Goal: Use online tool/utility: Utilize a website feature to perform a specific function

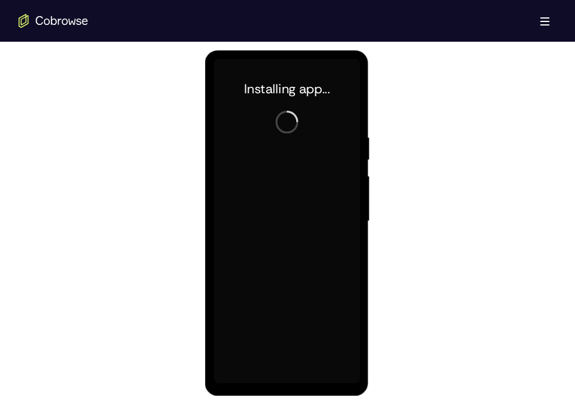
scroll to position [607, 0]
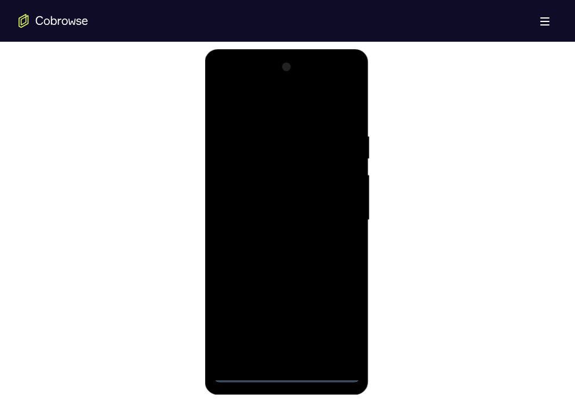
click at [284, 373] on div at bounding box center [286, 220] width 146 height 324
click at [335, 329] on div at bounding box center [286, 220] width 146 height 324
click at [255, 113] on div at bounding box center [286, 220] width 146 height 324
click at [233, 183] on div at bounding box center [286, 220] width 146 height 324
click at [261, 223] on div at bounding box center [286, 220] width 146 height 324
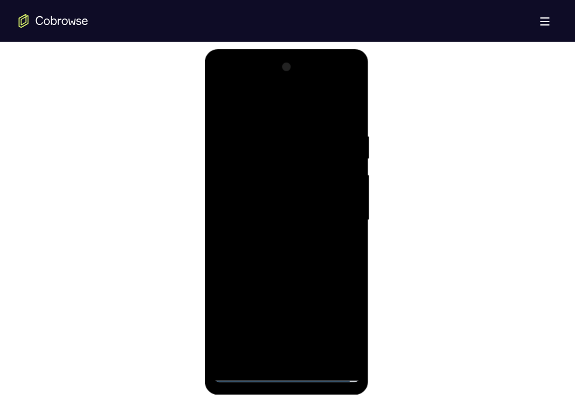
click at [272, 213] on div at bounding box center [286, 220] width 146 height 324
click at [267, 236] on div at bounding box center [286, 220] width 146 height 324
click at [286, 359] on div at bounding box center [286, 220] width 146 height 324
drag, startPoint x: 319, startPoint y: 316, endPoint x: 322, endPoint y: 258, distance: 58.6
click at [322, 258] on div at bounding box center [286, 220] width 146 height 324
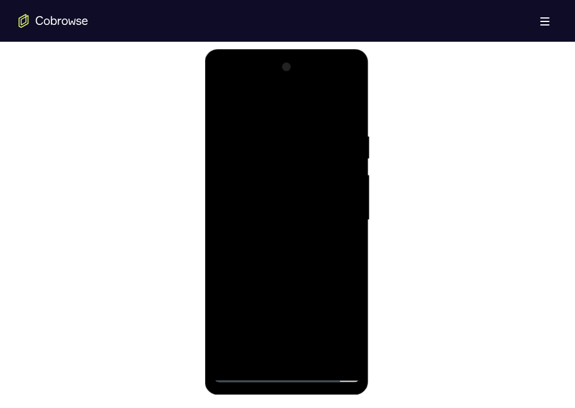
drag, startPoint x: 323, startPoint y: 295, endPoint x: 325, endPoint y: 140, distance: 155.3
click at [325, 140] on div at bounding box center [286, 220] width 146 height 324
drag, startPoint x: 322, startPoint y: 320, endPoint x: 326, endPoint y: 184, distance: 136.2
click at [326, 184] on div at bounding box center [286, 220] width 146 height 324
drag, startPoint x: 312, startPoint y: 300, endPoint x: 319, endPoint y: 98, distance: 201.8
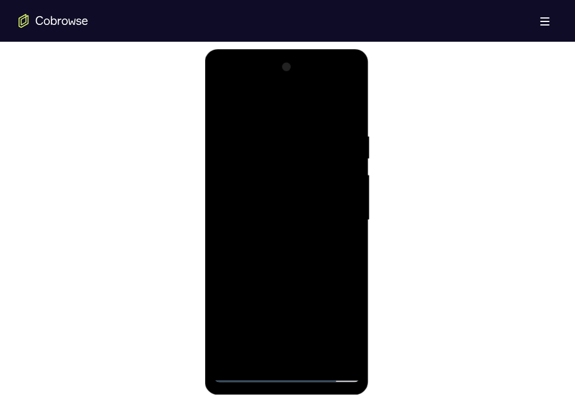
click at [319, 98] on div at bounding box center [286, 220] width 146 height 324
drag, startPoint x: 324, startPoint y: 289, endPoint x: 320, endPoint y: 85, distance: 204.0
click at [320, 85] on div at bounding box center [286, 220] width 146 height 324
drag, startPoint x: 311, startPoint y: 298, endPoint x: 315, endPoint y: 147, distance: 151.3
click at [315, 147] on div at bounding box center [286, 220] width 146 height 324
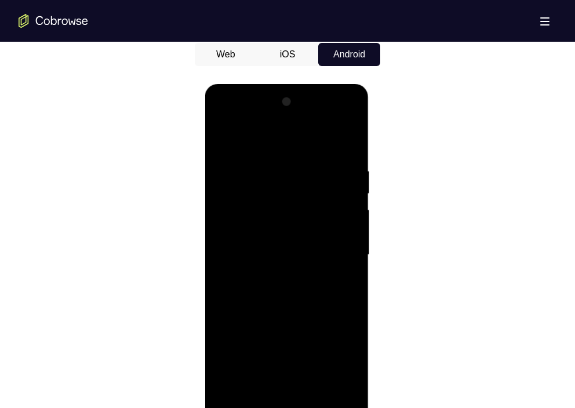
scroll to position [574, 0]
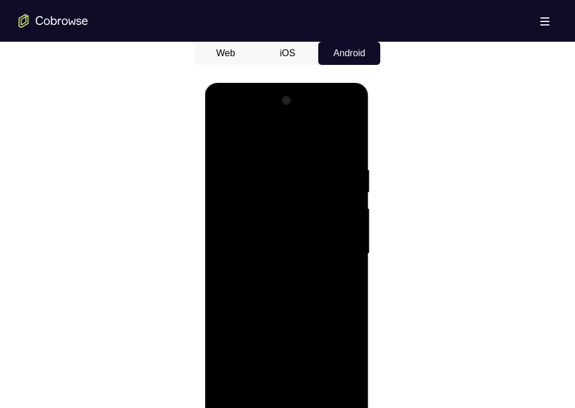
drag, startPoint x: 299, startPoint y: 191, endPoint x: 309, endPoint y: 193, distance: 10.6
click at [309, 193] on div at bounding box center [286, 254] width 146 height 324
drag, startPoint x: 316, startPoint y: 257, endPoint x: 323, endPoint y: 151, distance: 106.3
click at [323, 151] on div at bounding box center [286, 254] width 146 height 324
drag, startPoint x: 309, startPoint y: 280, endPoint x: 317, endPoint y: 160, distance: 119.6
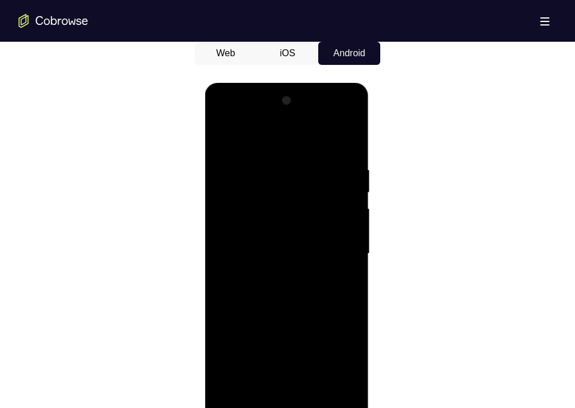
click at [317, 160] on div at bounding box center [286, 254] width 146 height 324
drag, startPoint x: 321, startPoint y: 271, endPoint x: 318, endPoint y: 115, distance: 155.9
click at [318, 115] on div at bounding box center [286, 254] width 146 height 324
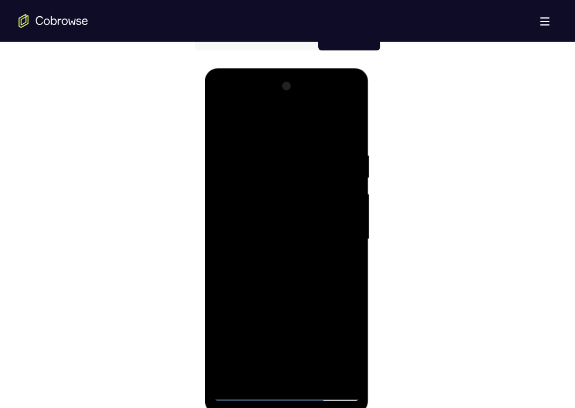
scroll to position [589, 0]
drag, startPoint x: 309, startPoint y: 251, endPoint x: 313, endPoint y: 85, distance: 166.3
click at [313, 85] on div at bounding box center [286, 238] width 146 height 324
drag, startPoint x: 305, startPoint y: 265, endPoint x: 306, endPoint y: 40, distance: 224.8
click at [306, 68] on html "Online web based iOS Simulators and Android Emulators. Run iPhone, iPad, Mobile…" at bounding box center [287, 242] width 165 height 348
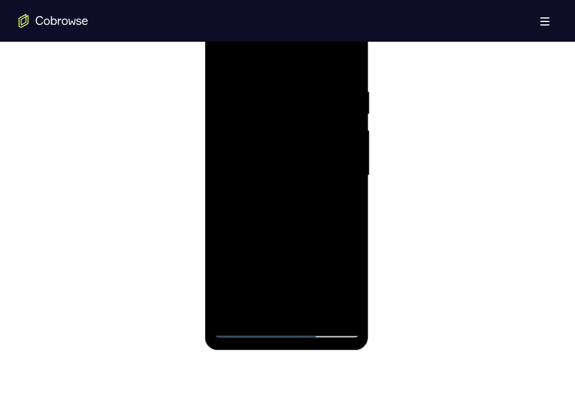
scroll to position [652, 0]
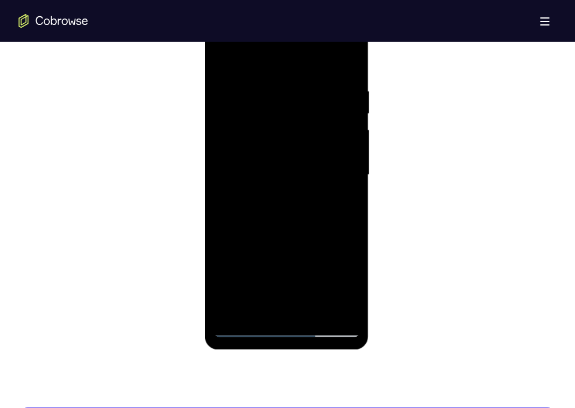
drag, startPoint x: 301, startPoint y: 269, endPoint x: 315, endPoint y: 105, distance: 164.6
click at [315, 105] on div at bounding box center [286, 175] width 146 height 324
drag, startPoint x: 312, startPoint y: 287, endPoint x: 324, endPoint y: 64, distance: 222.8
click at [324, 64] on div at bounding box center [286, 175] width 146 height 324
drag, startPoint x: 305, startPoint y: 277, endPoint x: 311, endPoint y: 61, distance: 216.2
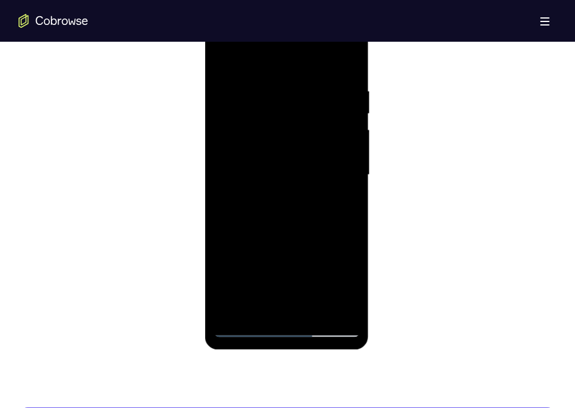
click at [311, 61] on div at bounding box center [286, 175] width 146 height 324
drag, startPoint x: 321, startPoint y: 219, endPoint x: 291, endPoint y: -11, distance: 232.0
click at [291, 4] on html "Online web based iOS Simulators and Android Emulators. Run iPhone, iPad, Mobile…" at bounding box center [287, 178] width 165 height 348
drag, startPoint x: 315, startPoint y: 236, endPoint x: 309, endPoint y: 318, distance: 82.4
click at [309, 318] on div at bounding box center [286, 175] width 146 height 324
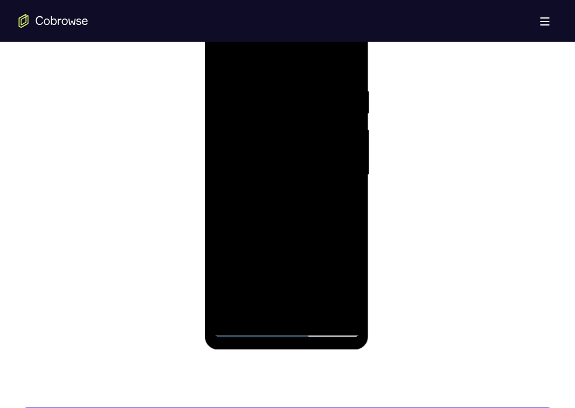
drag, startPoint x: 307, startPoint y: 216, endPoint x: 305, endPoint y: 29, distance: 186.6
click at [305, 29] on div at bounding box center [286, 175] width 146 height 324
drag, startPoint x: 314, startPoint y: 261, endPoint x: 313, endPoint y: 23, distance: 238.1
click at [313, 23] on div at bounding box center [286, 175] width 146 height 324
click at [320, 100] on div at bounding box center [286, 175] width 146 height 324
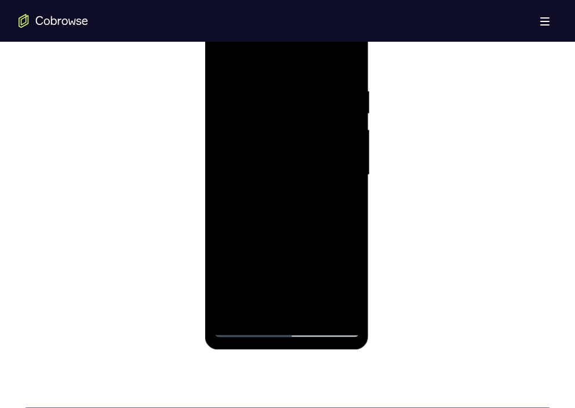
drag, startPoint x: 290, startPoint y: 274, endPoint x: 297, endPoint y: 140, distance: 134.0
click at [297, 140] on div at bounding box center [286, 175] width 146 height 324
drag, startPoint x: 318, startPoint y: 289, endPoint x: 313, endPoint y: 100, distance: 188.9
click at [313, 100] on div at bounding box center [286, 175] width 146 height 324
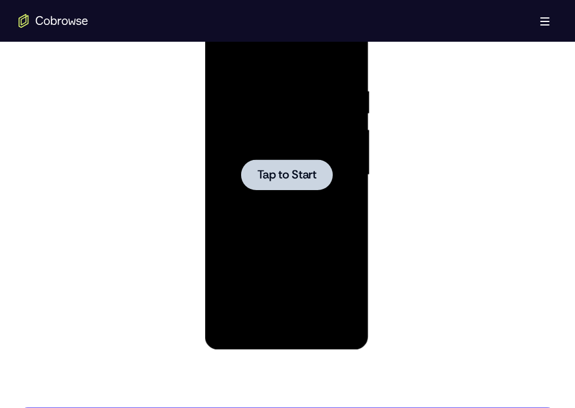
click at [294, 164] on div at bounding box center [286, 174] width 92 height 31
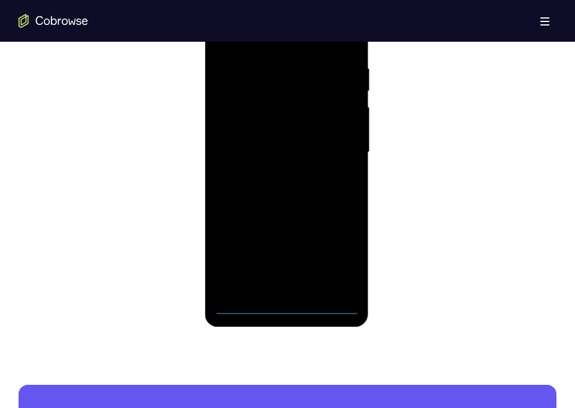
scroll to position [676, 0]
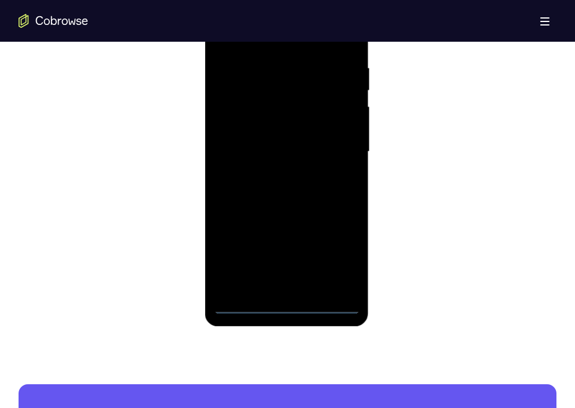
click at [289, 305] on div at bounding box center [286, 152] width 146 height 324
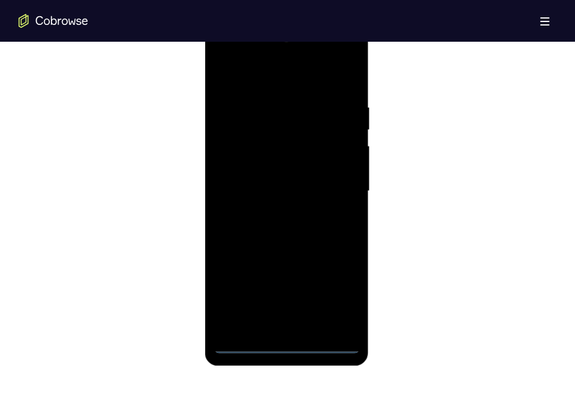
scroll to position [637, 0]
click at [335, 304] on div at bounding box center [286, 190] width 146 height 324
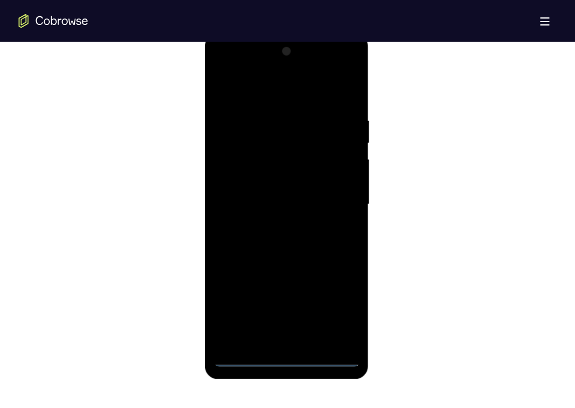
scroll to position [616, 0]
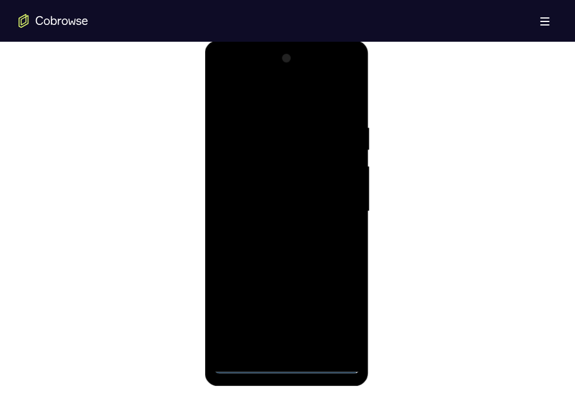
click at [286, 100] on div at bounding box center [286, 211] width 146 height 324
click at [336, 205] on div at bounding box center [286, 211] width 146 height 324
click at [274, 231] on div at bounding box center [286, 211] width 146 height 324
click at [285, 200] on div at bounding box center [286, 211] width 146 height 324
click at [285, 189] on div at bounding box center [286, 211] width 146 height 324
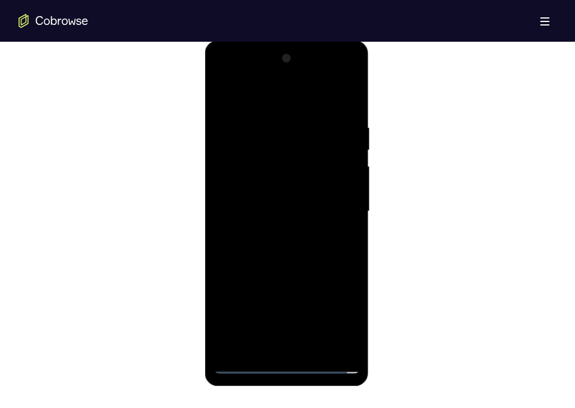
click at [278, 207] on div at bounding box center [286, 211] width 146 height 324
click at [294, 248] on div at bounding box center [286, 211] width 146 height 324
click at [297, 248] on div at bounding box center [286, 211] width 146 height 324
click at [349, 109] on div at bounding box center [286, 211] width 146 height 324
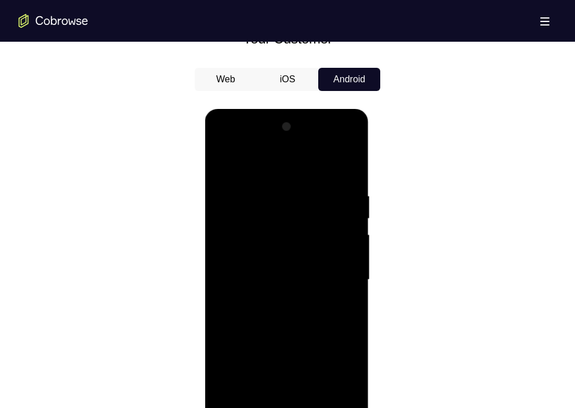
scroll to position [541, 0]
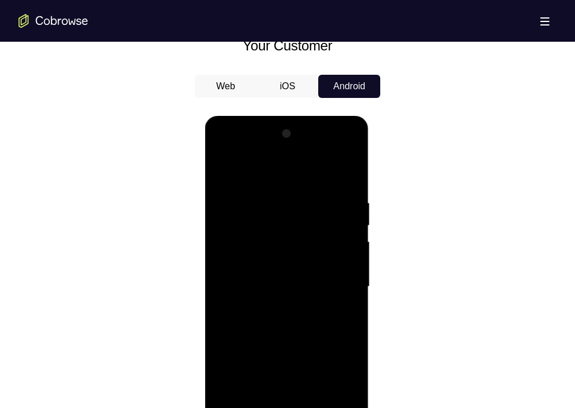
click at [350, 169] on div at bounding box center [286, 287] width 146 height 324
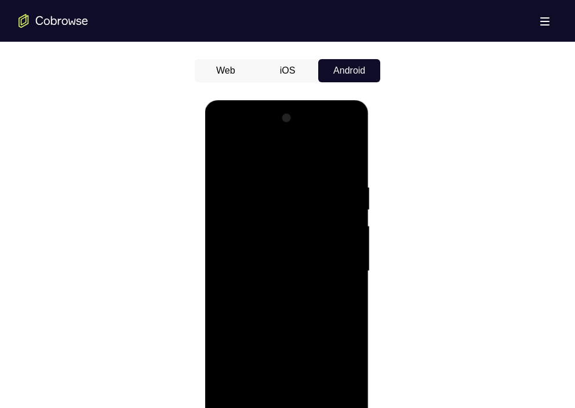
scroll to position [563, 0]
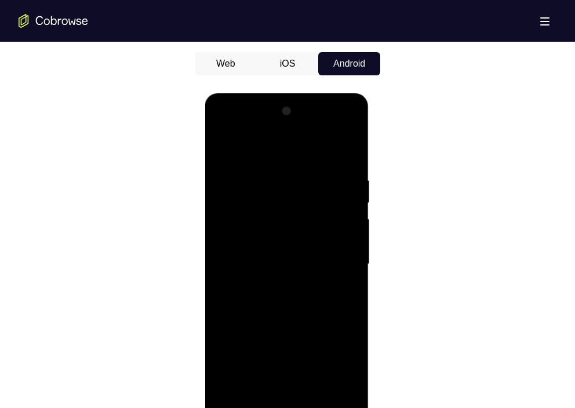
click at [223, 271] on div at bounding box center [286, 264] width 146 height 324
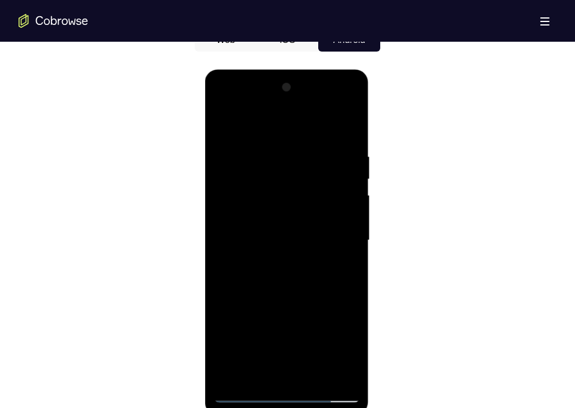
scroll to position [588, 0]
click at [231, 247] on div at bounding box center [286, 239] width 146 height 324
click at [217, 123] on div at bounding box center [286, 239] width 146 height 324
click at [332, 244] on div at bounding box center [286, 239] width 146 height 324
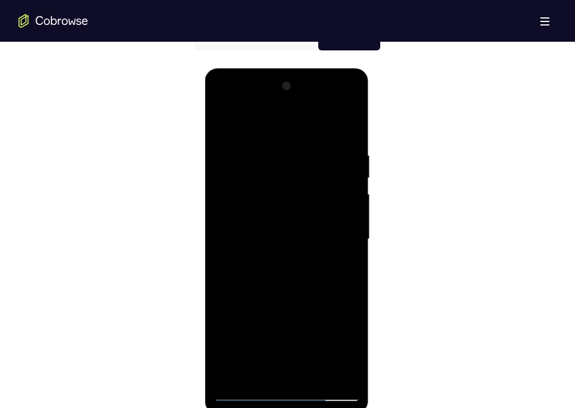
click at [332, 244] on div at bounding box center [286, 239] width 146 height 324
click at [225, 119] on div at bounding box center [286, 239] width 146 height 324
click at [318, 373] on div at bounding box center [286, 239] width 146 height 324
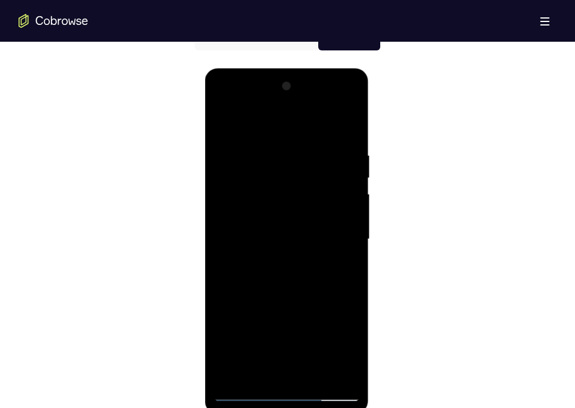
click at [305, 300] on div at bounding box center [286, 239] width 146 height 324
click at [224, 123] on div at bounding box center [286, 239] width 146 height 324
click at [307, 377] on div at bounding box center [286, 239] width 146 height 324
click at [222, 120] on div at bounding box center [286, 239] width 146 height 324
click at [262, 149] on div at bounding box center [286, 239] width 146 height 324
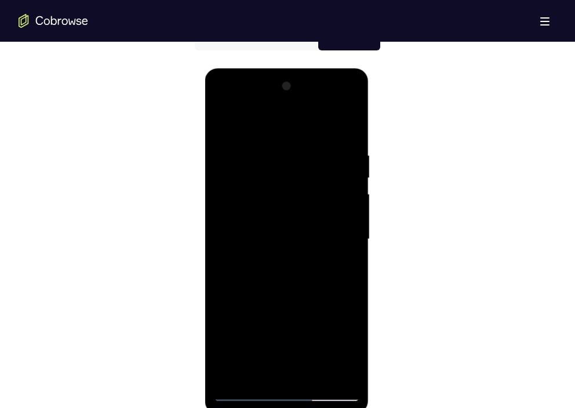
click at [340, 240] on div at bounding box center [286, 239] width 146 height 324
drag, startPoint x: 304, startPoint y: 170, endPoint x: 305, endPoint y: 159, distance: 11.1
click at [305, 159] on div at bounding box center [286, 239] width 146 height 324
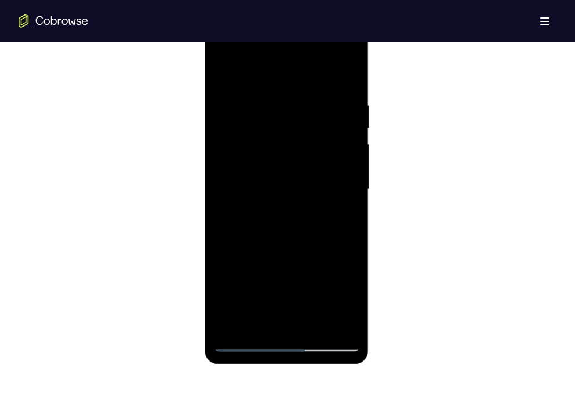
drag, startPoint x: 305, startPoint y: 110, endPoint x: 305, endPoint y: 159, distance: 49.8
click at [305, 159] on div at bounding box center [286, 189] width 146 height 324
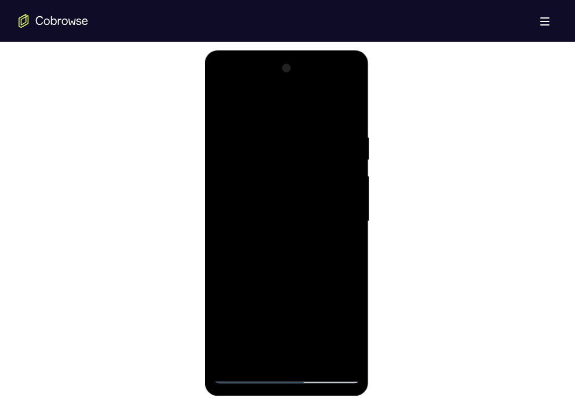
scroll to position [603, 0]
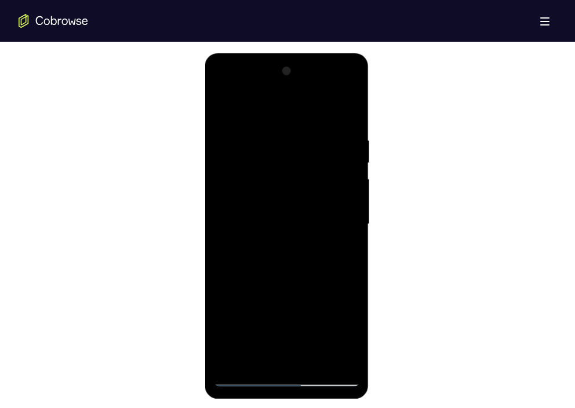
click at [345, 238] on div at bounding box center [286, 224] width 146 height 324
click at [357, 188] on div at bounding box center [286, 224] width 146 height 324
click at [348, 189] on div at bounding box center [286, 224] width 146 height 324
click at [348, 180] on div at bounding box center [286, 224] width 146 height 324
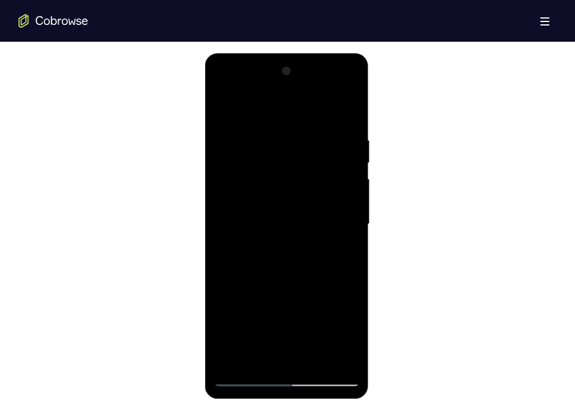
click at [348, 180] on div at bounding box center [286, 224] width 146 height 324
click at [344, 111] on div at bounding box center [286, 224] width 146 height 324
click at [285, 359] on div at bounding box center [286, 224] width 146 height 324
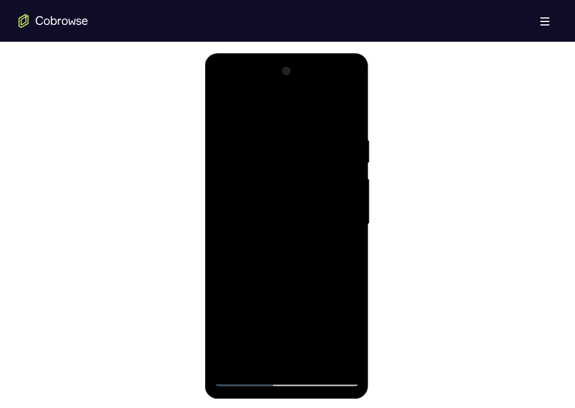
drag, startPoint x: 312, startPoint y: 297, endPoint x: 309, endPoint y: 78, distance: 219.0
click at [309, 78] on div at bounding box center [286, 224] width 146 height 324
drag, startPoint x: 301, startPoint y: 294, endPoint x: 327, endPoint y: 60, distance: 235.5
click at [327, 60] on div at bounding box center [287, 225] width 164 height 345
drag, startPoint x: 314, startPoint y: 305, endPoint x: 310, endPoint y: 156, distance: 149.0
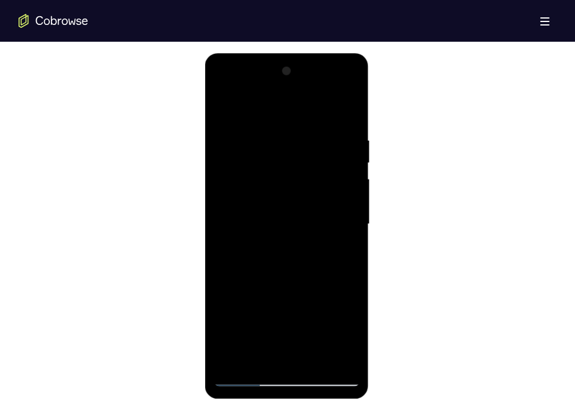
click at [310, 156] on div at bounding box center [286, 224] width 146 height 324
drag, startPoint x: 312, startPoint y: 273, endPoint x: 320, endPoint y: 112, distance: 161.9
click at [320, 112] on div at bounding box center [286, 224] width 146 height 324
drag, startPoint x: 287, startPoint y: 303, endPoint x: 286, endPoint y: 114, distance: 189.5
click at [286, 114] on div at bounding box center [286, 224] width 146 height 324
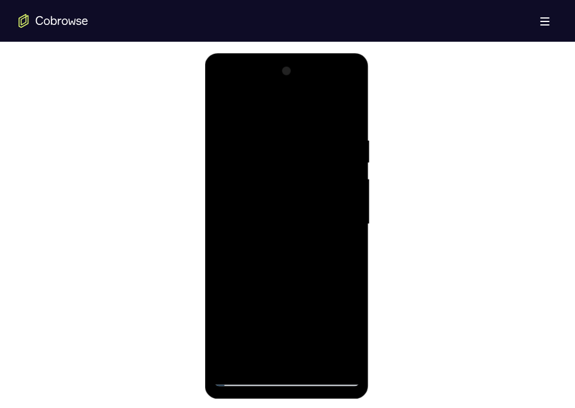
click at [229, 364] on div at bounding box center [286, 224] width 146 height 324
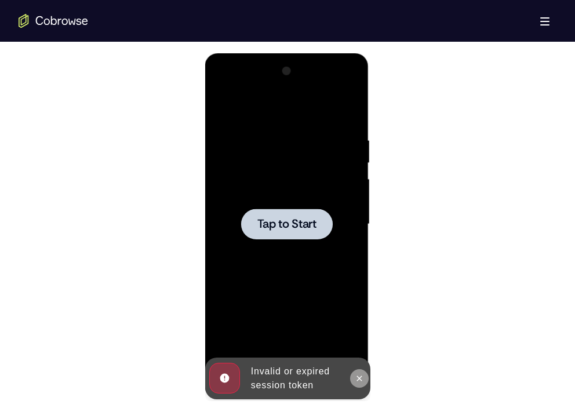
click at [362, 377] on icon at bounding box center [358, 378] width 9 height 9
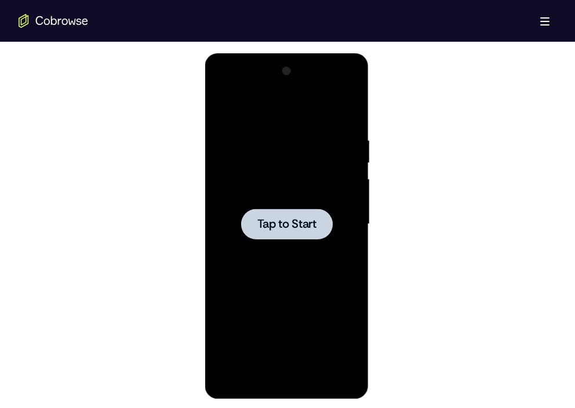
click at [294, 226] on span "Tap to Start" at bounding box center [286, 224] width 59 height 12
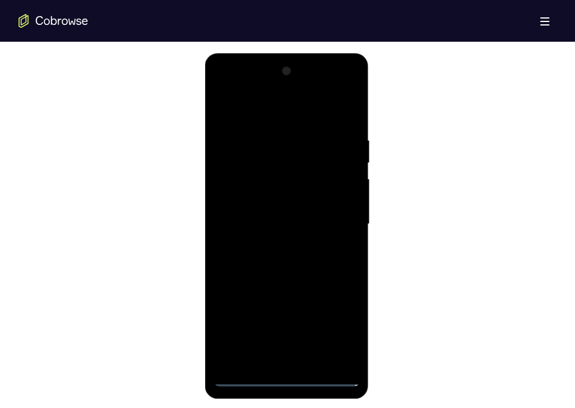
click at [288, 378] on div at bounding box center [286, 224] width 146 height 324
click at [338, 333] on div at bounding box center [286, 224] width 146 height 324
click at [297, 113] on div at bounding box center [286, 224] width 146 height 324
click at [331, 218] on div at bounding box center [286, 224] width 146 height 324
click at [273, 247] on div at bounding box center [286, 224] width 146 height 324
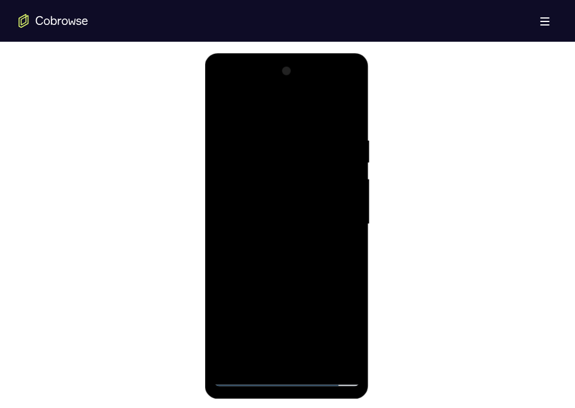
click at [288, 216] on div at bounding box center [286, 224] width 146 height 324
click at [288, 206] on div at bounding box center [286, 224] width 146 height 324
click at [289, 223] on div at bounding box center [286, 224] width 146 height 324
click at [297, 258] on div at bounding box center [286, 224] width 146 height 324
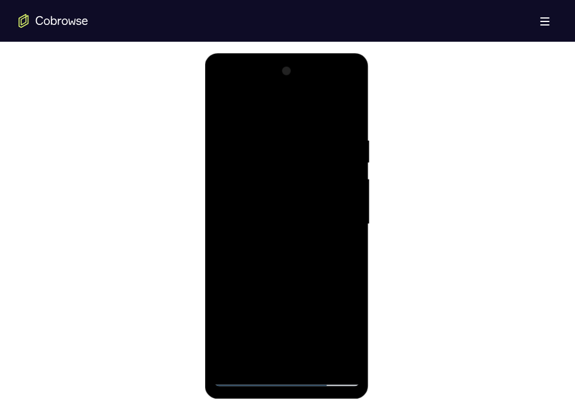
drag, startPoint x: 300, startPoint y: 304, endPoint x: 317, endPoint y: 128, distance: 176.9
click at [317, 128] on div at bounding box center [286, 224] width 146 height 324
click at [349, 114] on div at bounding box center [286, 224] width 146 height 324
drag, startPoint x: 300, startPoint y: 298, endPoint x: 304, endPoint y: 137, distance: 161.1
click at [304, 137] on div at bounding box center [286, 224] width 146 height 324
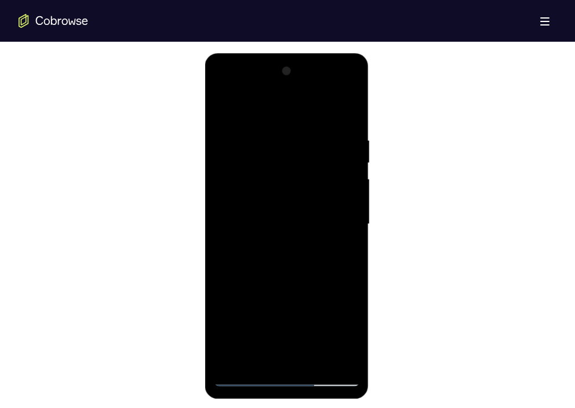
drag, startPoint x: 310, startPoint y: 309, endPoint x: 313, endPoint y: 136, distance: 172.7
click at [313, 136] on div at bounding box center [286, 224] width 146 height 324
click at [351, 190] on div at bounding box center [286, 224] width 146 height 324
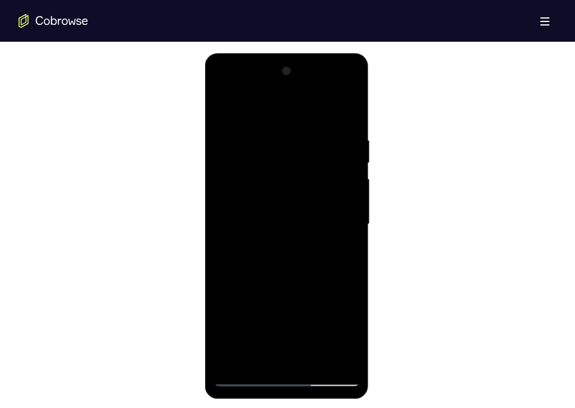
drag, startPoint x: 289, startPoint y: 262, endPoint x: 290, endPoint y: 56, distance: 206.3
click at [290, 56] on div at bounding box center [287, 225] width 164 height 345
drag, startPoint x: 280, startPoint y: 261, endPoint x: 292, endPoint y: 59, distance: 202.5
click at [292, 59] on div at bounding box center [287, 225] width 164 height 345
drag, startPoint x: 300, startPoint y: 290, endPoint x: 310, endPoint y: 235, distance: 56.5
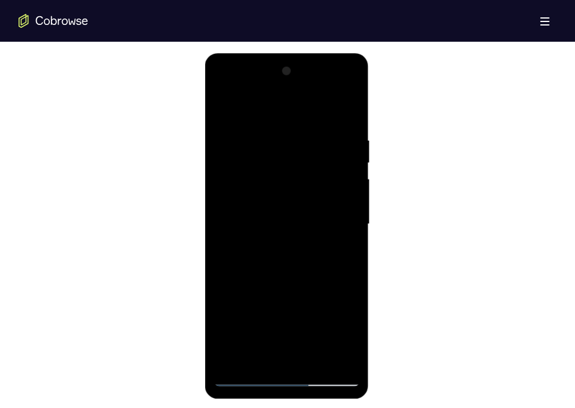
click at [310, 235] on div at bounding box center [286, 224] width 146 height 324
drag, startPoint x: 316, startPoint y: 312, endPoint x: 310, endPoint y: 149, distance: 163.5
click at [310, 149] on div at bounding box center [286, 224] width 146 height 324
drag, startPoint x: 316, startPoint y: 286, endPoint x: 315, endPoint y: 98, distance: 188.3
click at [315, 98] on div at bounding box center [286, 224] width 146 height 324
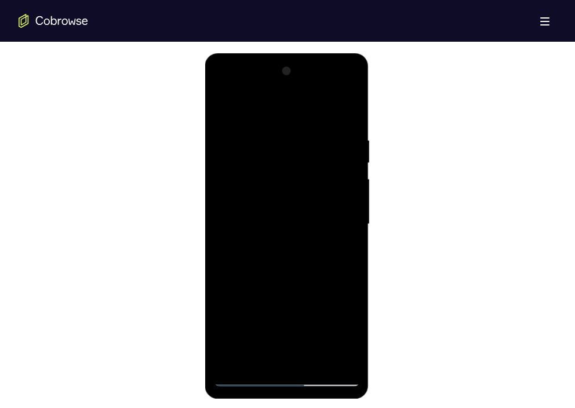
drag, startPoint x: 315, startPoint y: 321, endPoint x: 304, endPoint y: 115, distance: 206.5
click at [304, 115] on div at bounding box center [286, 224] width 146 height 324
click at [351, 191] on div at bounding box center [286, 224] width 146 height 324
drag, startPoint x: 308, startPoint y: 304, endPoint x: 312, endPoint y: 122, distance: 181.4
click at [312, 122] on div at bounding box center [286, 224] width 146 height 324
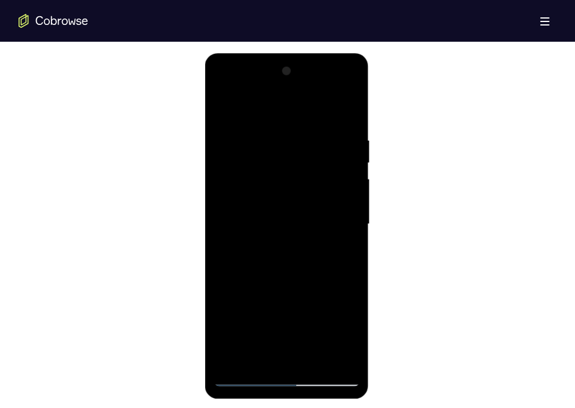
drag, startPoint x: 309, startPoint y: 336, endPoint x: 320, endPoint y: 113, distance: 223.3
click at [320, 113] on div at bounding box center [286, 224] width 146 height 324
drag, startPoint x: 300, startPoint y: 309, endPoint x: 308, endPoint y: 143, distance: 166.5
click at [308, 143] on div at bounding box center [286, 224] width 146 height 324
drag, startPoint x: 325, startPoint y: 280, endPoint x: 320, endPoint y: 132, distance: 147.8
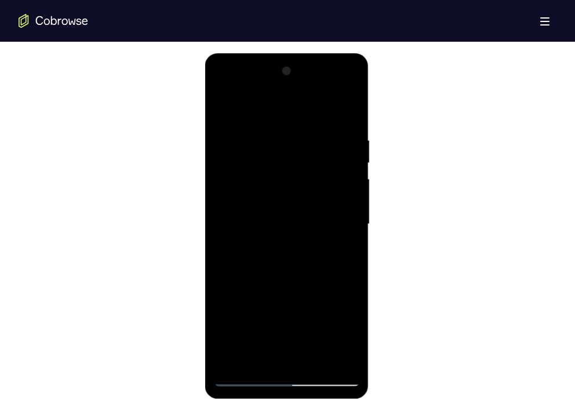
click at [320, 132] on div at bounding box center [286, 224] width 146 height 324
drag, startPoint x: 313, startPoint y: 284, endPoint x: 320, endPoint y: 97, distance: 187.3
click at [320, 97] on div at bounding box center [286, 224] width 146 height 324
drag, startPoint x: 317, startPoint y: 152, endPoint x: 324, endPoint y: 245, distance: 93.0
click at [324, 245] on div at bounding box center [286, 224] width 146 height 324
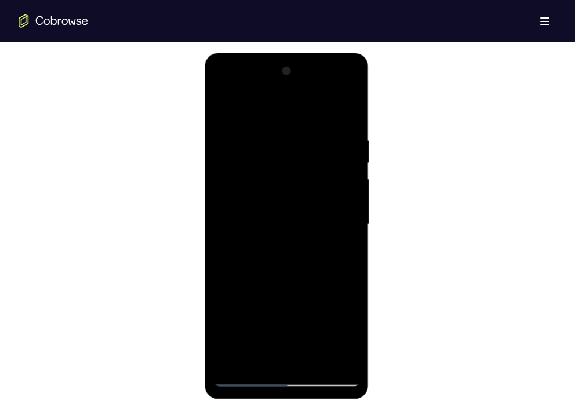
drag, startPoint x: 326, startPoint y: 187, endPoint x: 333, endPoint y: 267, distance: 79.7
click at [333, 267] on div at bounding box center [286, 224] width 146 height 324
click at [353, 174] on div at bounding box center [286, 224] width 146 height 324
drag, startPoint x: 323, startPoint y: 306, endPoint x: 308, endPoint y: 110, distance: 197.0
click at [308, 110] on div at bounding box center [286, 224] width 146 height 324
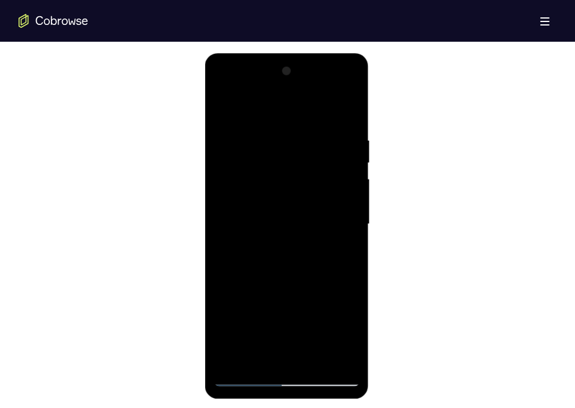
drag, startPoint x: 317, startPoint y: 317, endPoint x: 307, endPoint y: 324, distance: 12.1
click at [307, 324] on div at bounding box center [286, 224] width 146 height 324
drag, startPoint x: 311, startPoint y: 197, endPoint x: 315, endPoint y: 330, distance: 132.7
click at [315, 330] on div at bounding box center [286, 224] width 146 height 324
click at [331, 212] on div at bounding box center [286, 224] width 146 height 324
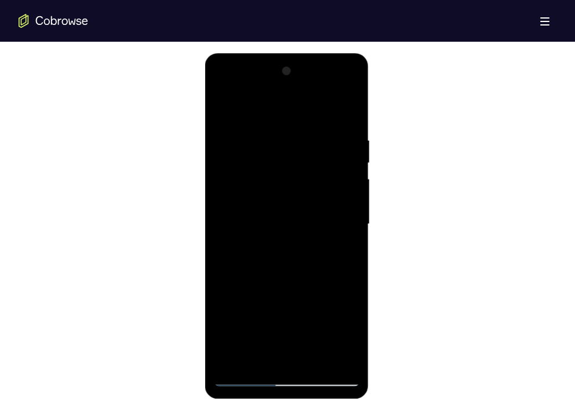
click at [225, 221] on div at bounding box center [286, 224] width 146 height 324
drag, startPoint x: 304, startPoint y: 283, endPoint x: 318, endPoint y: 70, distance: 213.1
click at [318, 70] on div at bounding box center [286, 224] width 146 height 324
drag, startPoint x: 304, startPoint y: 275, endPoint x: 305, endPoint y: 69, distance: 205.7
click at [305, 69] on div at bounding box center [286, 224] width 146 height 324
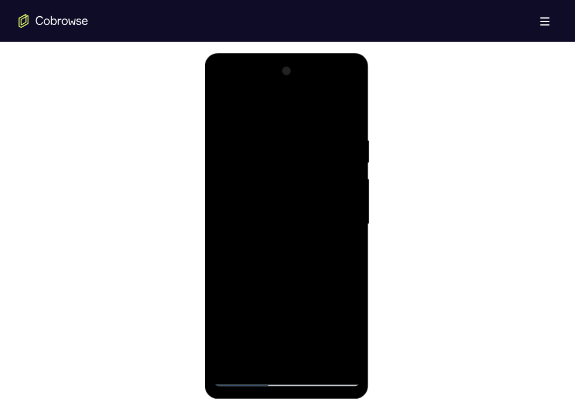
drag, startPoint x: 306, startPoint y: 319, endPoint x: 289, endPoint y: 136, distance: 183.9
click at [289, 136] on div at bounding box center [286, 224] width 146 height 324
drag, startPoint x: 309, startPoint y: 284, endPoint x: 311, endPoint y: 130, distance: 154.1
click at [311, 130] on div at bounding box center [286, 224] width 146 height 324
drag, startPoint x: 307, startPoint y: 310, endPoint x: 303, endPoint y: 123, distance: 186.6
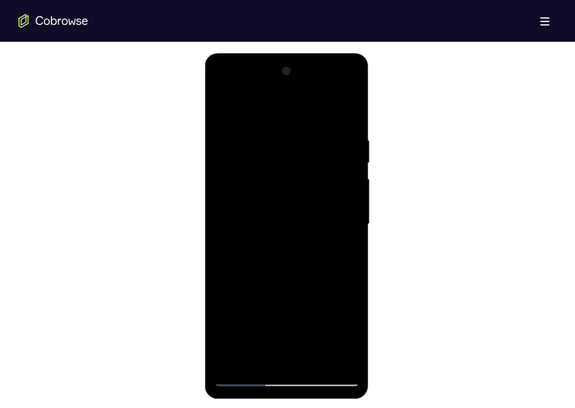
click at [303, 123] on div at bounding box center [286, 224] width 146 height 324
drag, startPoint x: 322, startPoint y: 333, endPoint x: 324, endPoint y: 109, distance: 223.7
click at [324, 109] on div at bounding box center [286, 224] width 146 height 324
drag, startPoint x: 314, startPoint y: 314, endPoint x: 313, endPoint y: 125, distance: 189.5
click at [313, 125] on div at bounding box center [286, 224] width 146 height 324
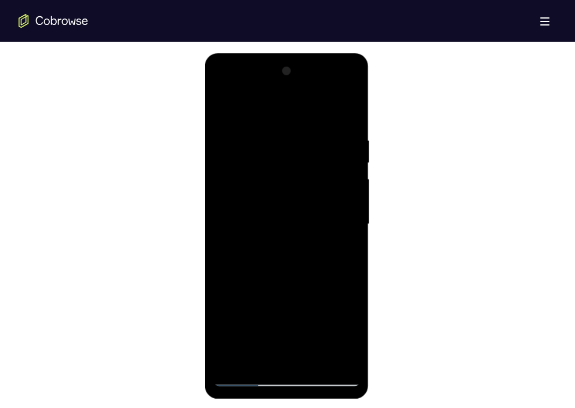
drag, startPoint x: 318, startPoint y: 313, endPoint x: 312, endPoint y: 124, distance: 189.0
click at [312, 124] on div at bounding box center [286, 224] width 146 height 324
drag, startPoint x: 304, startPoint y: 197, endPoint x: 318, endPoint y: 261, distance: 65.1
click at [318, 261] on div at bounding box center [286, 224] width 146 height 324
